Goal: Information Seeking & Learning: Learn about a topic

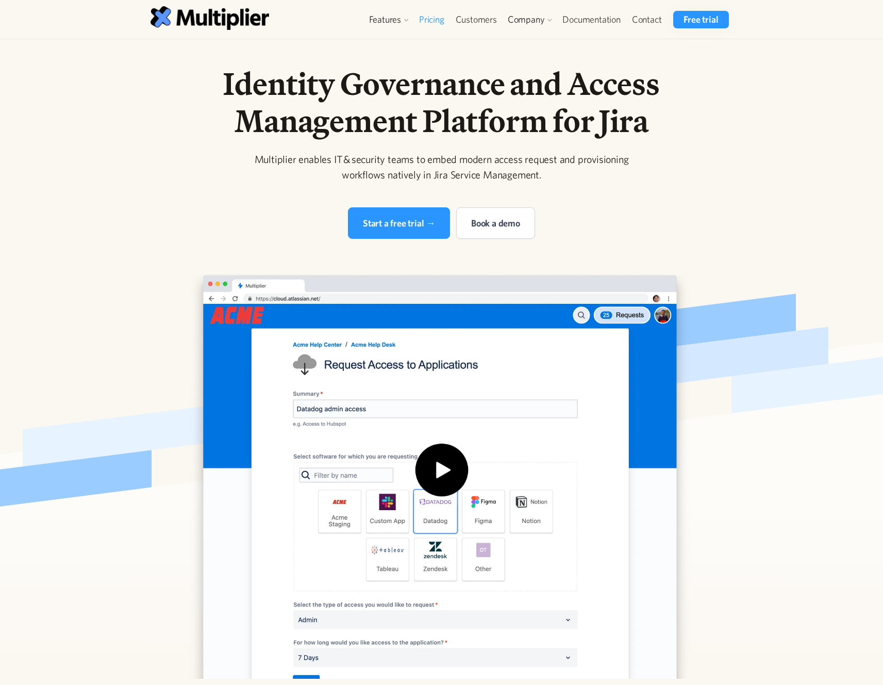
click at [437, 20] on link "Pricing" at bounding box center [432, 20] width 37 height 18
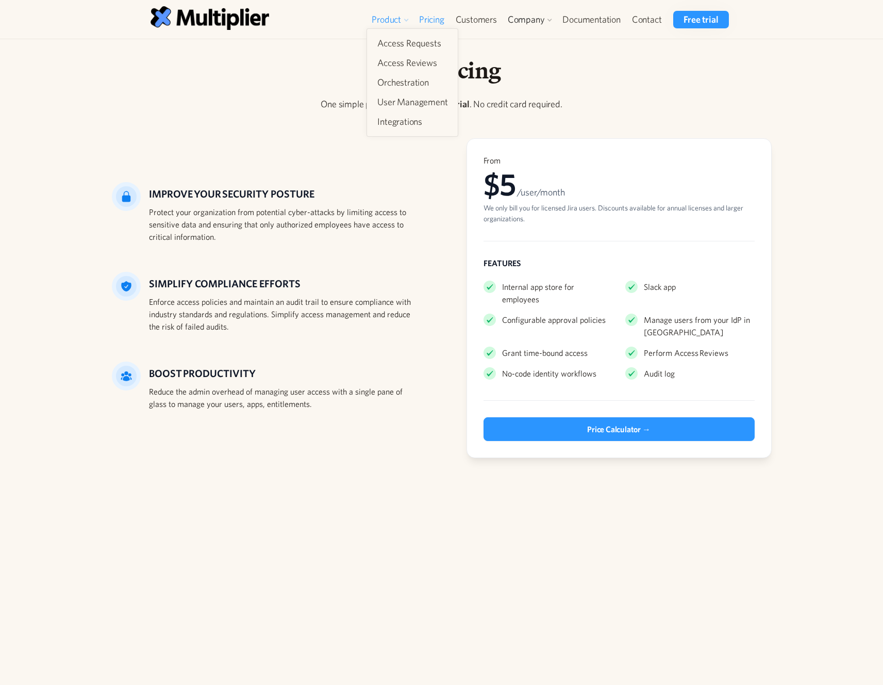
click at [392, 18] on div "Product" at bounding box center [386, 19] width 29 height 12
click at [392, 23] on div "Product" at bounding box center [386, 19] width 29 height 12
